Goal: Find specific page/section: Find specific page/section

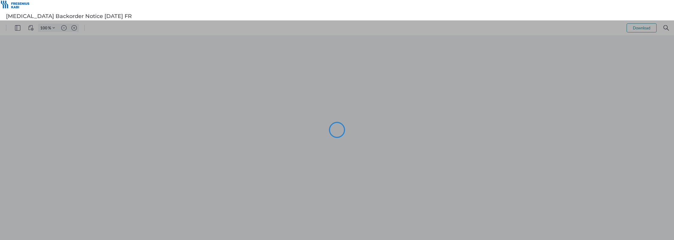
type input "86"
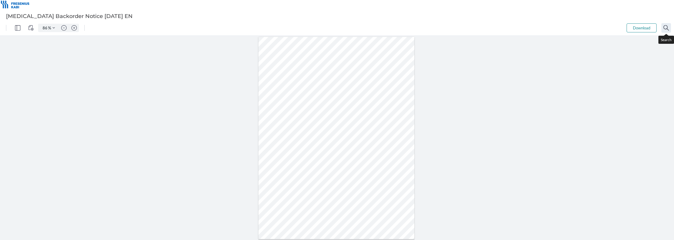
click at [664, 27] on img "Search" at bounding box center [665, 27] width 5 height 5
click at [668, 27] on img "Search" at bounding box center [665, 27] width 5 height 5
click at [320, 60] on div at bounding box center [336, 138] width 156 height 202
click at [73, 28] on img "Zoom in" at bounding box center [73, 27] width 5 height 5
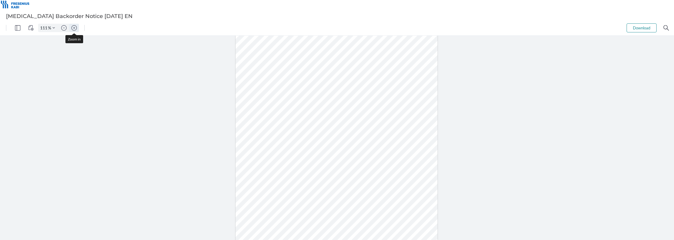
type input "136"
click at [74, 28] on img "Zoom in" at bounding box center [73, 27] width 5 height 5
type input "136"
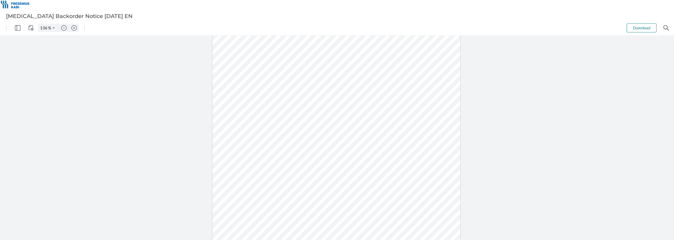
scroll to position [30, 0]
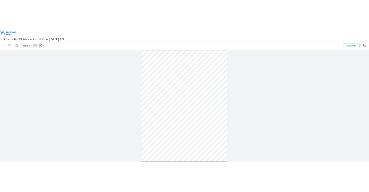
type input "66"
